Goal: Navigation & Orientation: Find specific page/section

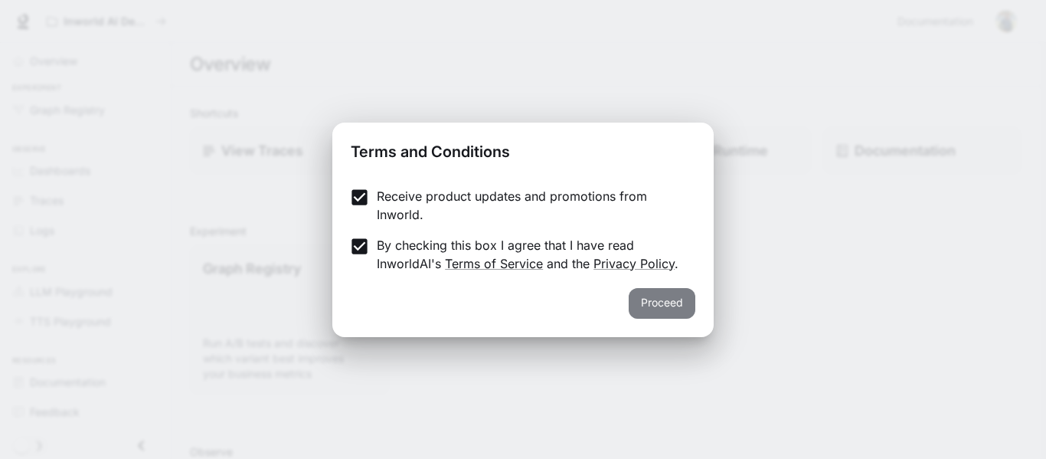
click at [652, 311] on button "Proceed" at bounding box center [662, 303] width 67 height 31
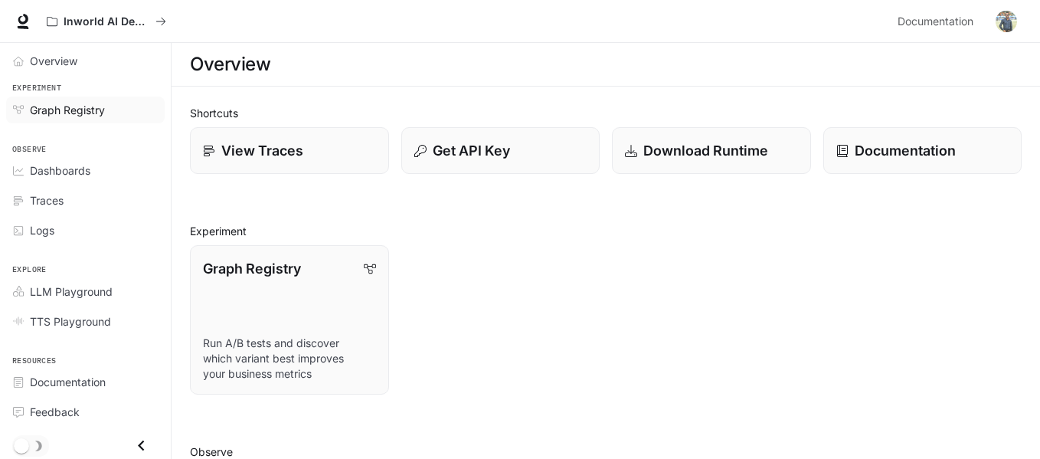
click at [96, 111] on span "Graph Registry" at bounding box center [67, 110] width 75 height 16
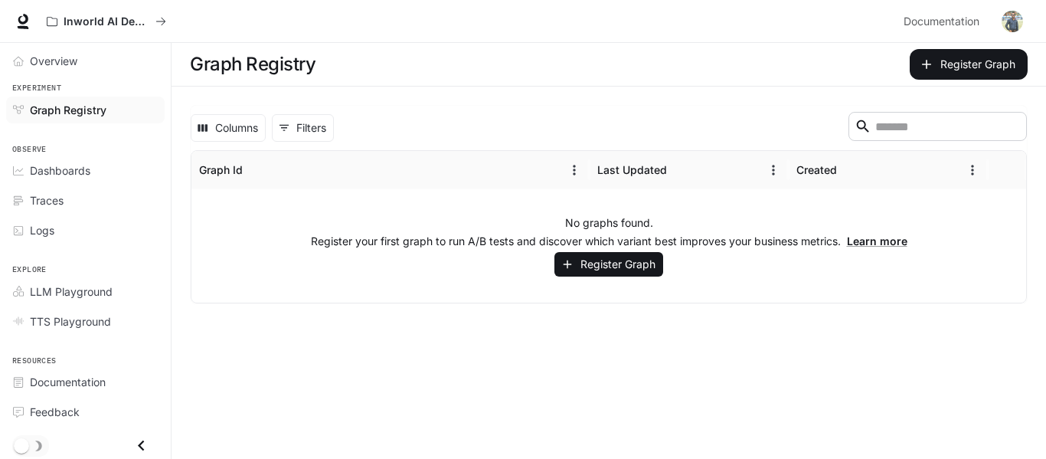
scroll to position [1, 0]
click at [610, 265] on button "Register Graph" at bounding box center [608, 264] width 109 height 25
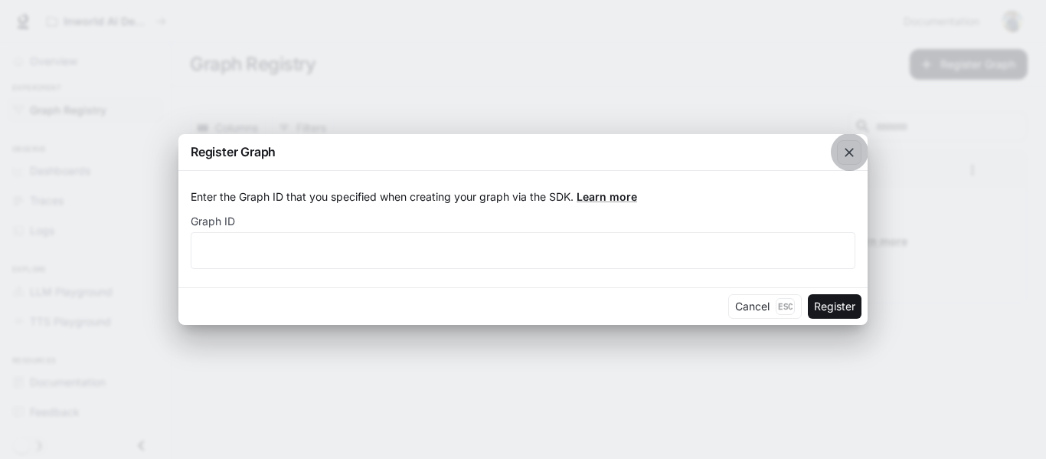
click at [866, 157] on button "button" at bounding box center [849, 152] width 37 height 37
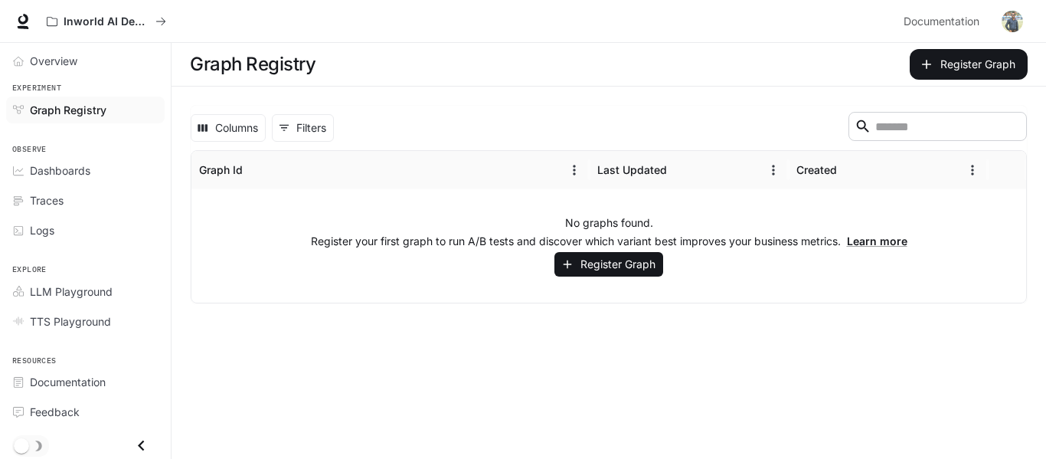
scroll to position [0, 0]
click at [976, 60] on button "Register Graph" at bounding box center [969, 64] width 118 height 31
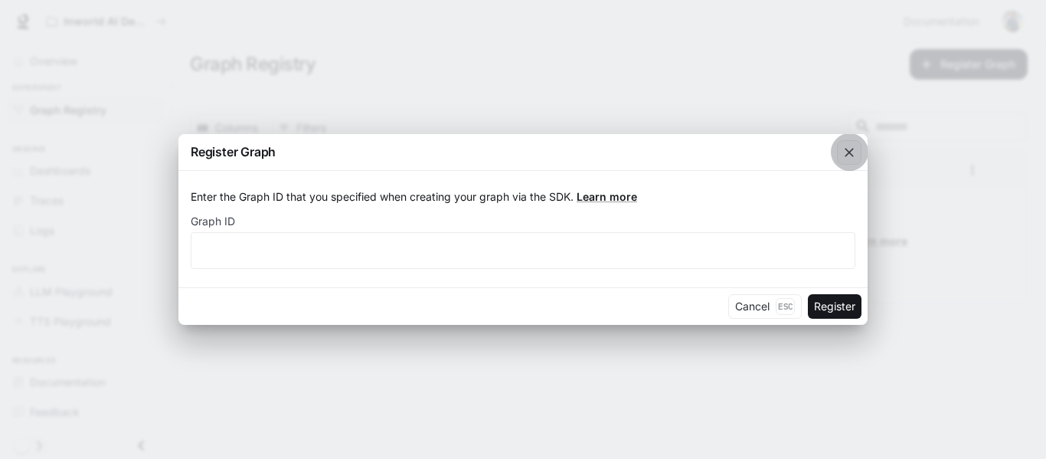
click at [846, 155] on icon "button" at bounding box center [849, 152] width 9 height 9
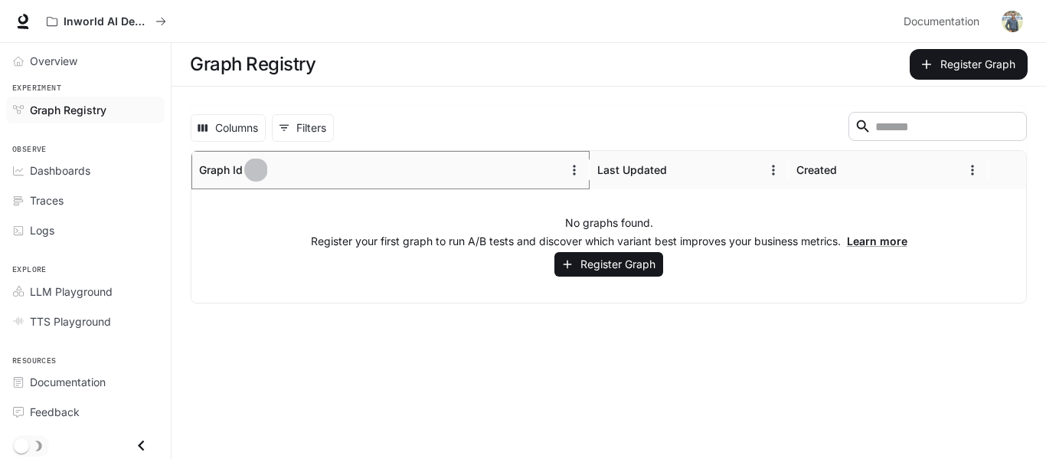
click at [263, 176] on icon "Sort" at bounding box center [255, 169] width 15 height 15
click at [93, 52] on link "Overview" at bounding box center [85, 60] width 158 height 27
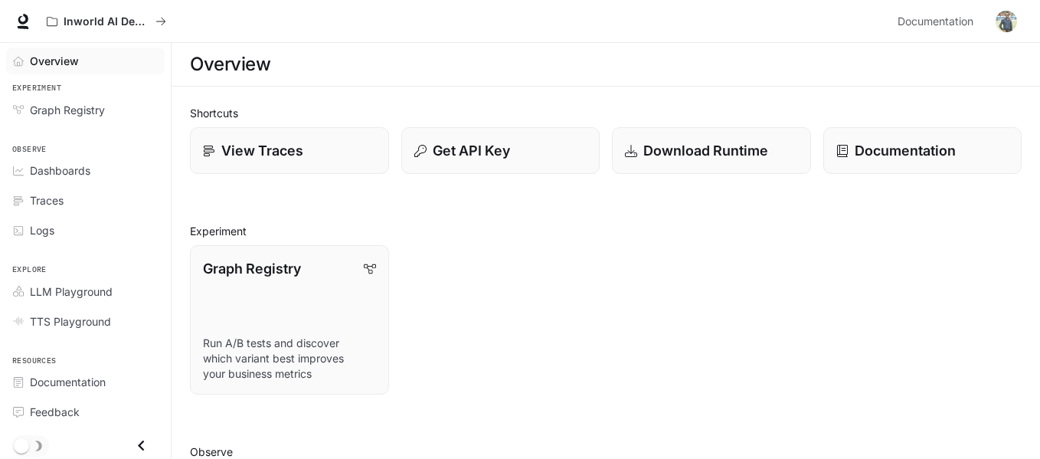
click at [61, 66] on span "Overview" at bounding box center [54, 61] width 49 height 16
click at [81, 224] on div "Logs" at bounding box center [94, 230] width 128 height 16
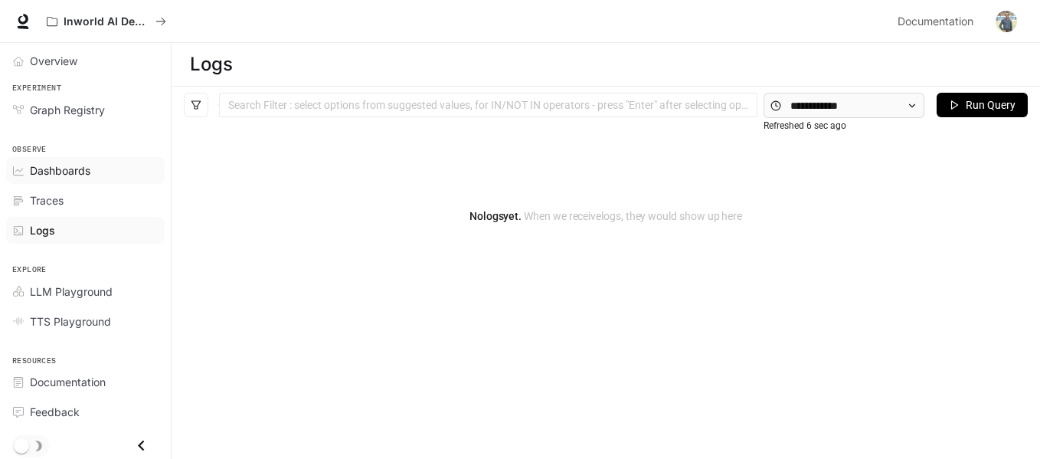
click at [96, 163] on div "Dashboards" at bounding box center [94, 170] width 128 height 16
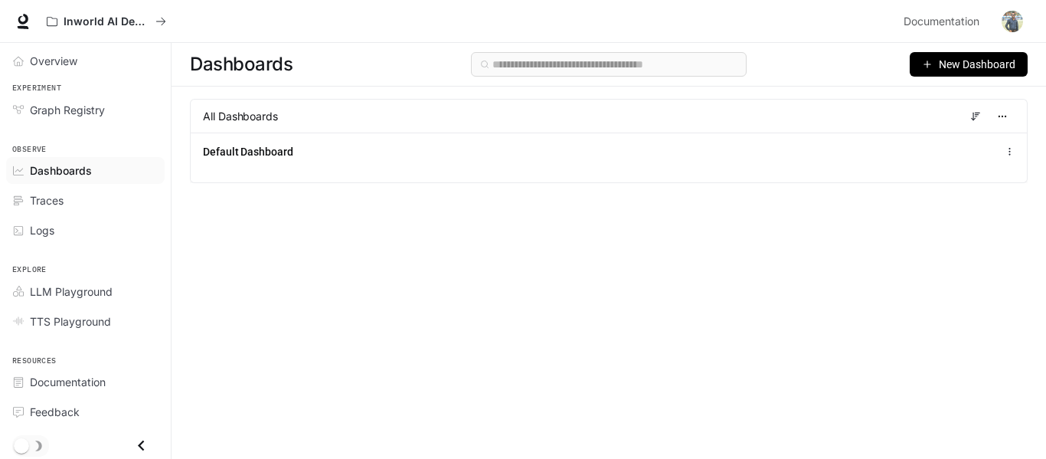
click at [343, 128] on div "All Dashboards" at bounding box center [609, 116] width 838 height 34
click at [343, 125] on div "All Dashboards" at bounding box center [609, 116] width 838 height 34
click at [975, 55] on button "New Dashboard" at bounding box center [969, 64] width 118 height 25
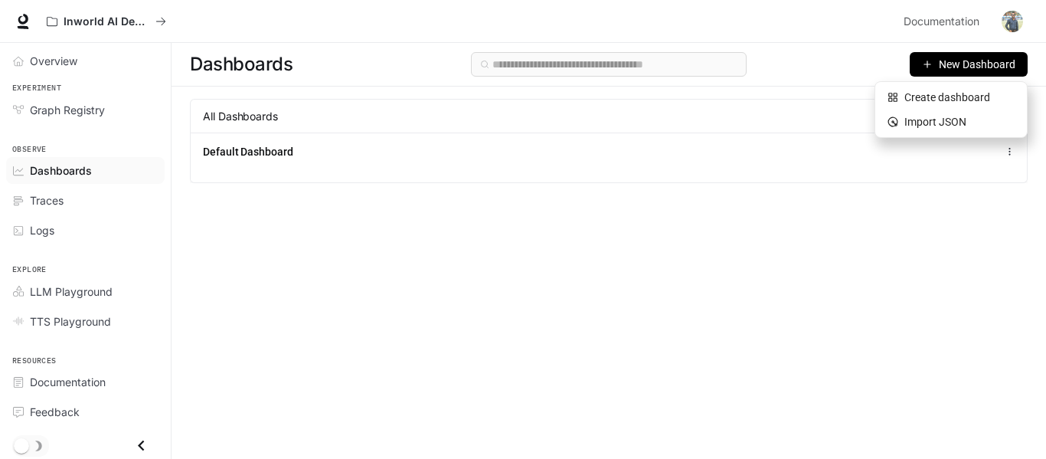
click at [761, 208] on div "Dashboards New Dashboard All Dashboards Default Dashboard" at bounding box center [609, 223] width 874 height 361
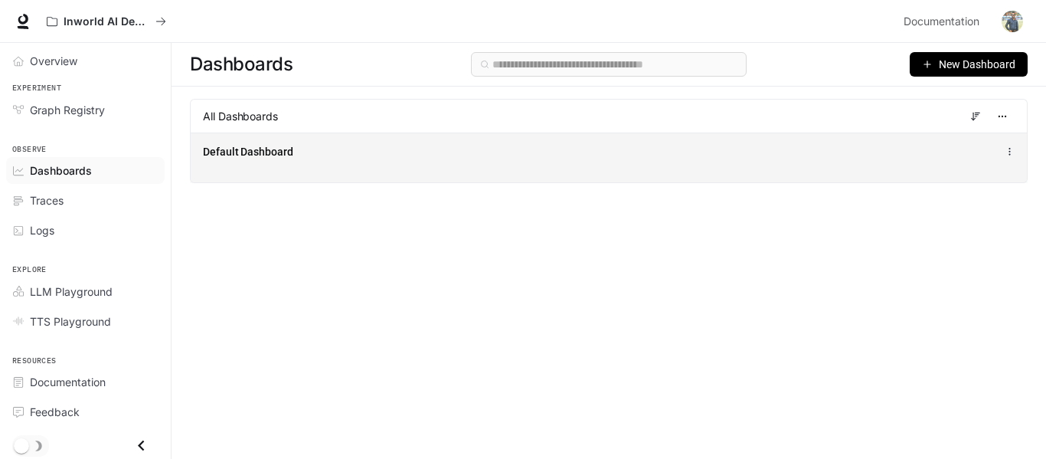
click at [450, 139] on div "Default Dashboard" at bounding box center [609, 157] width 836 height 50
